Goal: Task Accomplishment & Management: Complete application form

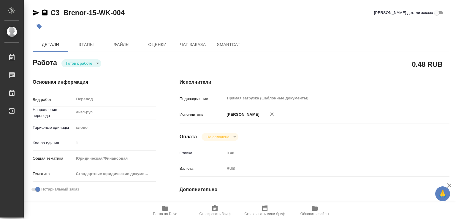
scroll to position [273, 0]
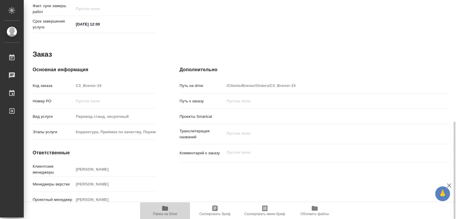
click at [168, 210] on icon "button" at bounding box center [165, 208] width 6 height 5
click at [169, 85] on div "Дополнительно Путь на drive /Clients/Brenor/Orders/C3_Brenor-15 Путь к заказу П…" at bounding box center [314, 137] width 293 height 167
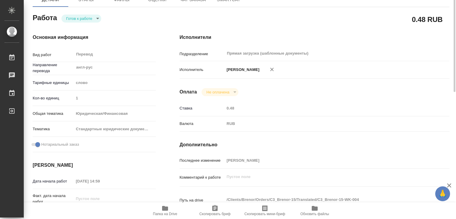
scroll to position [0, 0]
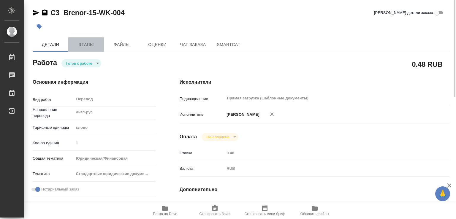
click at [84, 45] on span "Этапы" at bounding box center [86, 44] width 28 height 7
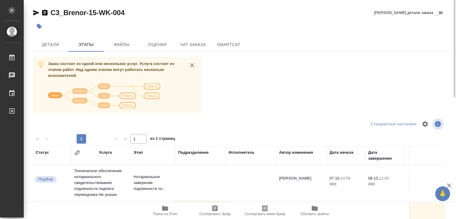
click at [272, 82] on div "Заказ состоит из одной или нескольких услуг. Услуга состоит из этапов работ. На…" at bounding box center [241, 168] width 417 height 223
click at [62, 44] on span "Детали" at bounding box center [50, 44] width 28 height 7
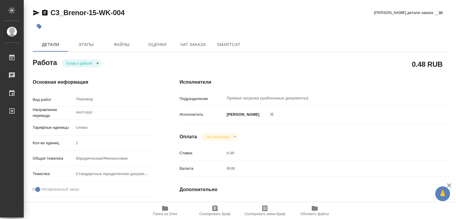
type textarea "x"
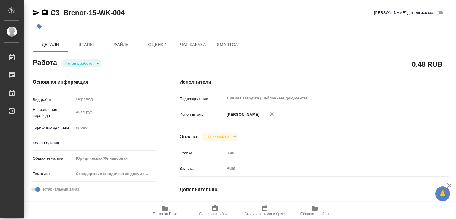
type textarea "x"
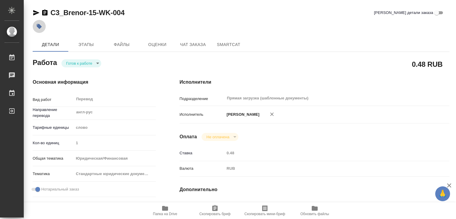
click at [37, 26] on icon "button" at bounding box center [39, 26] width 5 height 5
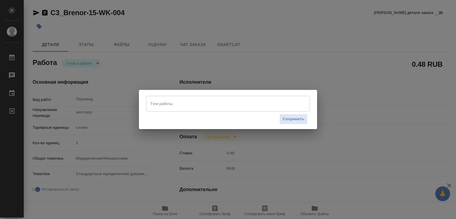
type textarea "x"
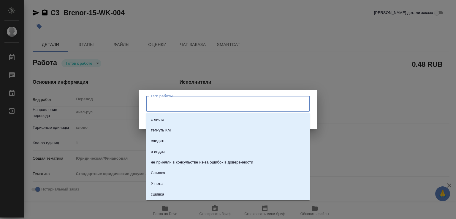
click at [165, 105] on input "Тэги работы" at bounding box center [222, 103] width 147 height 10
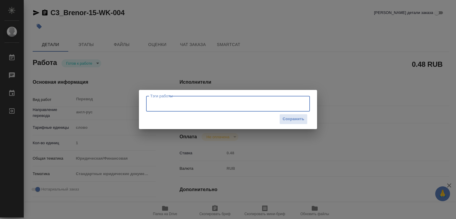
click at [165, 105] on input "Тэги работы" at bounding box center [222, 103] width 147 height 10
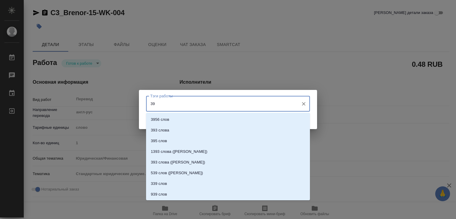
type input "398"
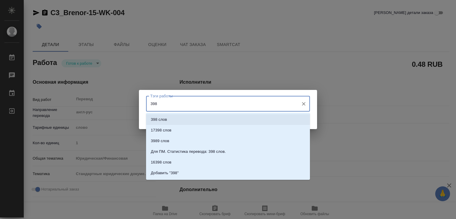
click at [172, 117] on li "398 слов" at bounding box center [228, 119] width 164 height 11
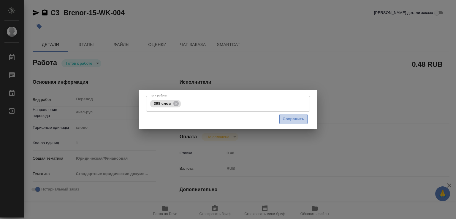
click at [291, 119] on span "Сохранить" at bounding box center [293, 119] width 22 height 7
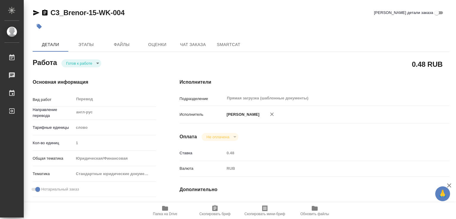
type input "readyForWork"
type textarea "Перевод"
type textarea "x"
type input "англ-рус"
type input "5a8b1489cc6b4906c91bfd90"
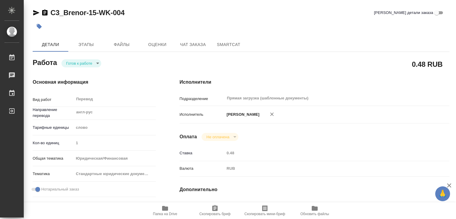
type input "1"
type input "yr-fn"
type input "5f647205b73bc97568ca66bf"
checkbox input "true"
type input "07.10.2025 14:59"
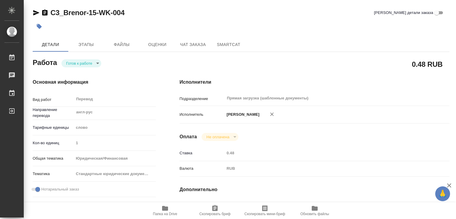
type input "08.10.2025 11:00"
type input "08.10.2025 12:00"
type input "Прямая загрузка (шаблонные документы)"
type input "notPayed"
type input "0.48"
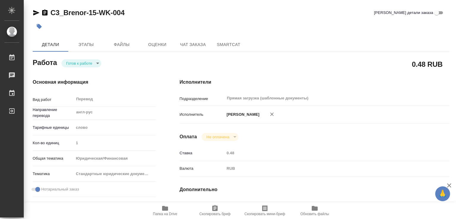
type input "RUB"
type input "[PERSON_NAME]"
type textarea "x"
type textarea "/Clients/Brenor/Orders/C3_Brenor-15/Translated/C3_Brenor-15-WK-004"
type textarea "x"
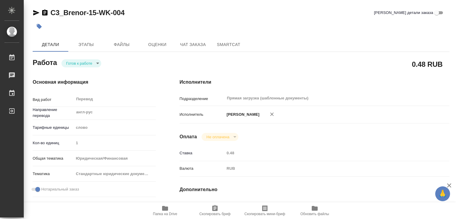
type input "C3_Brenor-15"
type input "Перевод станд. несрочный"
type input "Корректура, Приёмка по качеству, Перевод, Постредактура машинного перевода, Ред…"
type input "Ильина Екатерина"
type input "Оксютович Ирина"
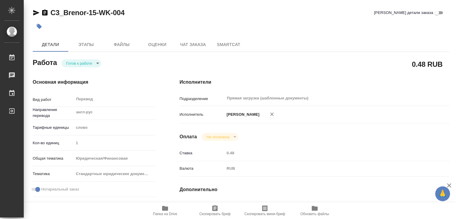
type input "/Clients/Brenor/Orders/C3_Brenor-15"
type textarea "x"
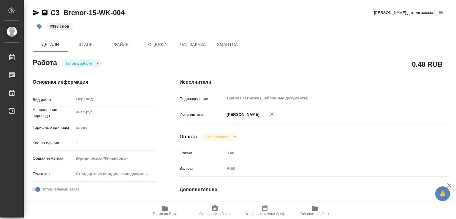
type textarea "x"
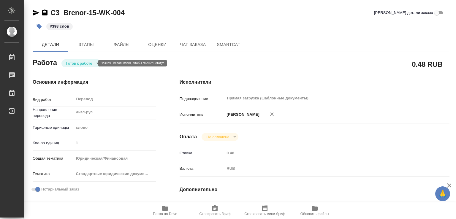
type textarea "x"
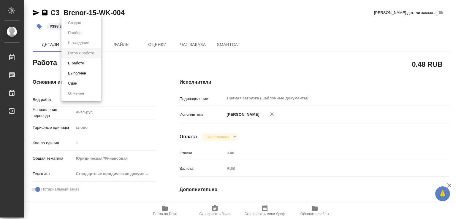
click at [84, 62] on body "🙏 .cls-1 fill:#fff; AWATERA Marchenko Daria Работы 0 Чаты График Выйти C3_Breno…" at bounding box center [228, 109] width 456 height 219
type textarea "x"
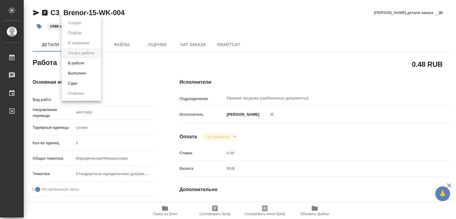
type textarea "x"
click at [83, 74] on button "Выполнен" at bounding box center [77, 73] width 22 height 7
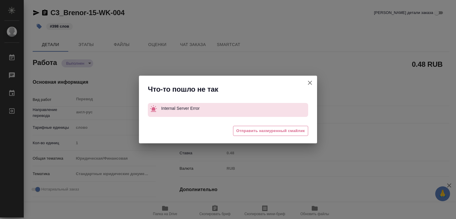
type textarea "x"
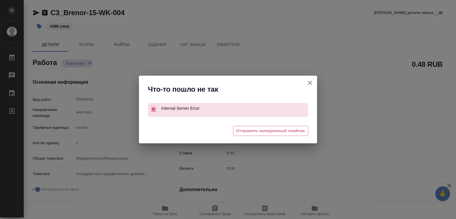
type textarea "x"
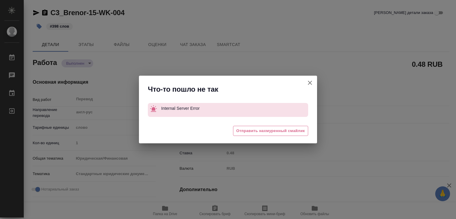
type textarea "x"
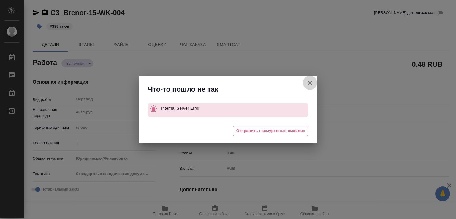
click at [311, 80] on icon "button" at bounding box center [309, 82] width 7 height 7
type textarea "x"
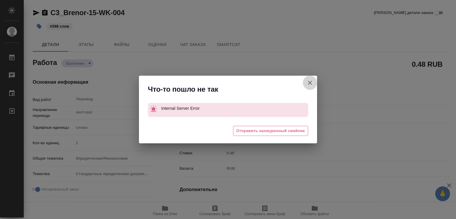
type textarea "x"
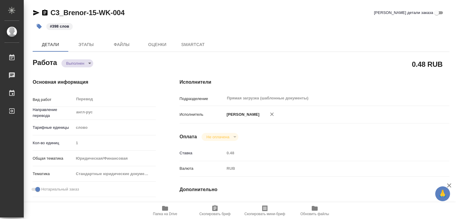
type textarea "x"
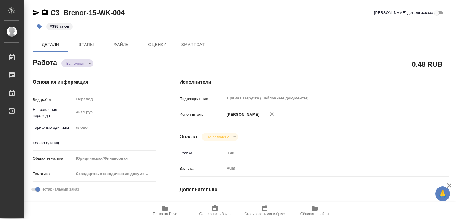
type textarea "x"
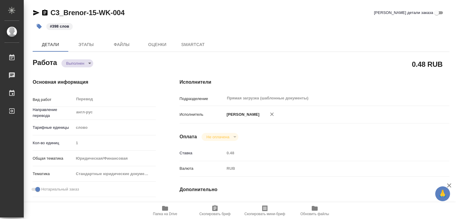
type textarea "x"
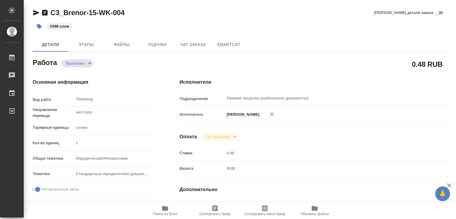
type textarea "x"
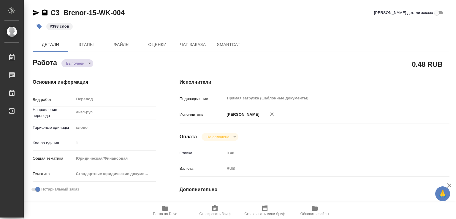
type textarea "x"
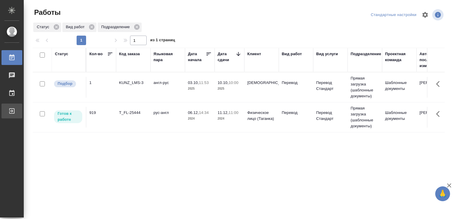
click at [10, 117] on link "Выйти" at bounding box center [11, 111] width 21 height 15
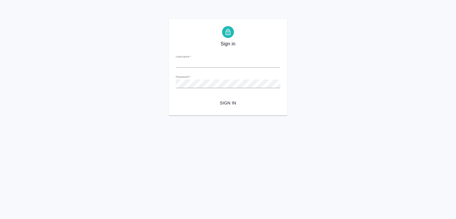
type input "d.marchenko@awatera.com"
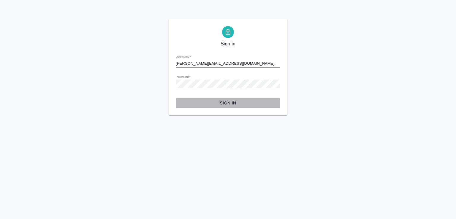
click at [239, 105] on span "Sign in" at bounding box center [227, 102] width 95 height 7
